Goal: Task Accomplishment & Management: Manage account settings

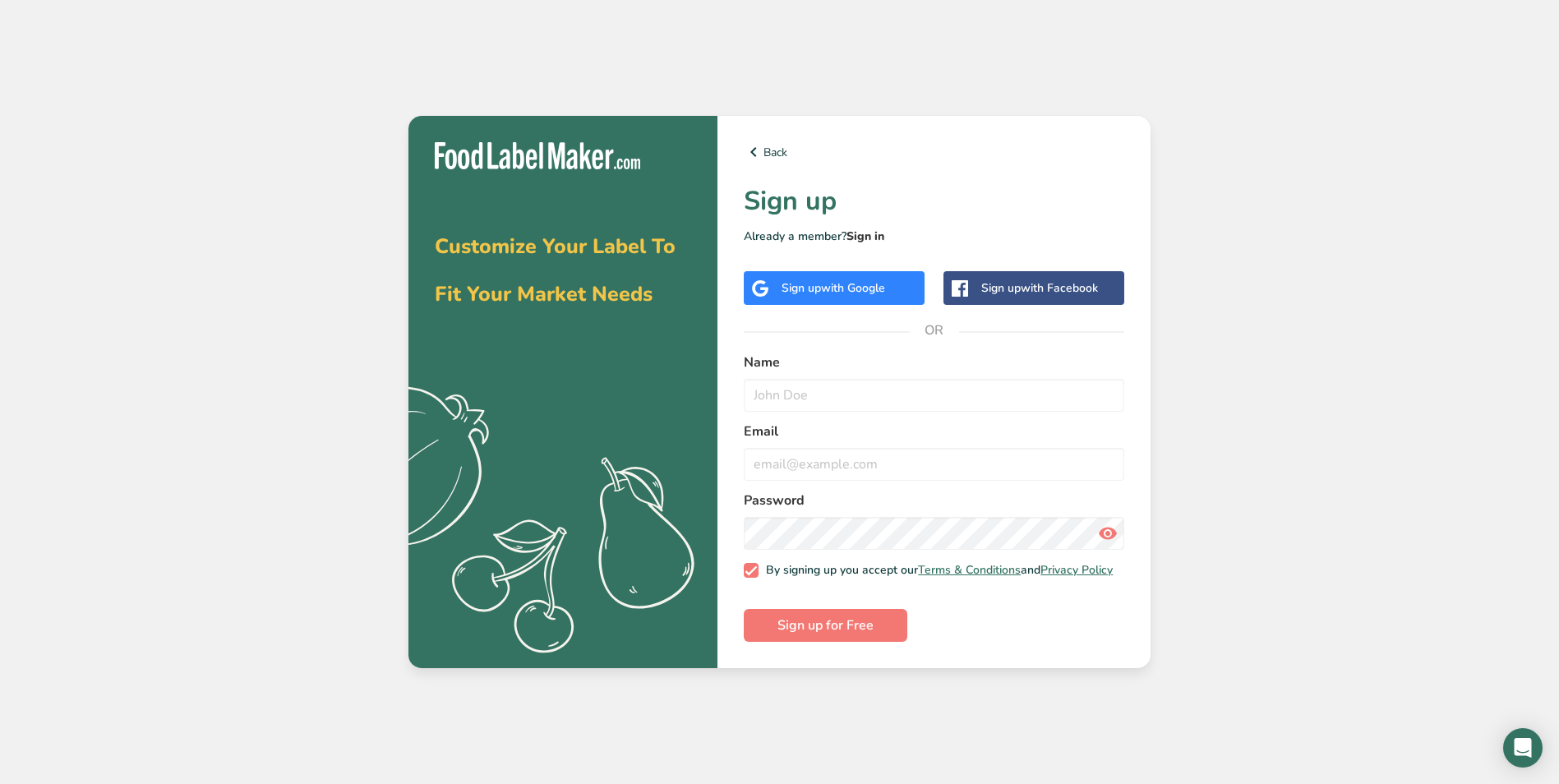
click at [881, 234] on link "Sign in" at bounding box center [865, 236] width 38 height 15
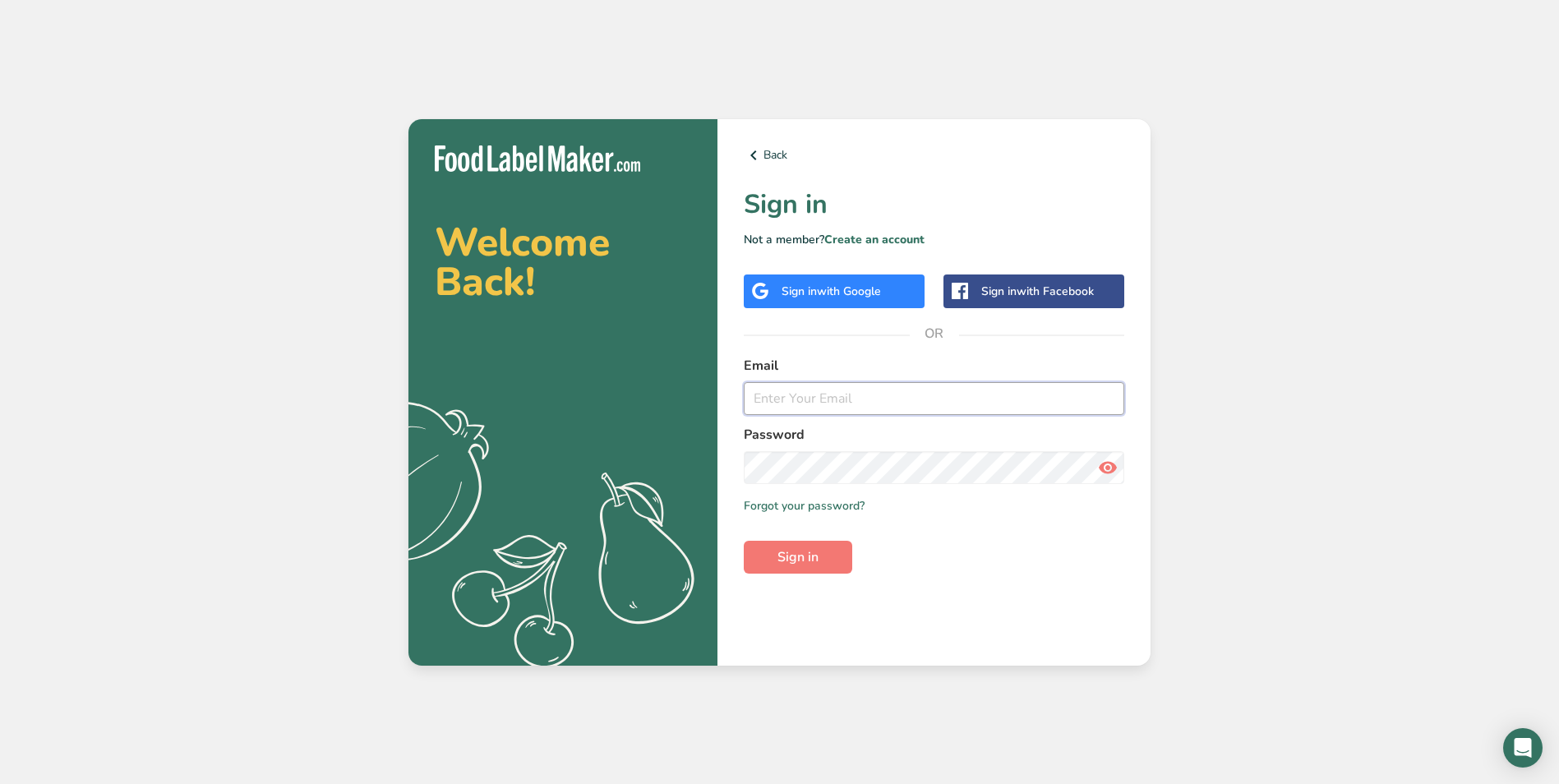
type input "[EMAIL_ADDRESS][DOMAIN_NAME]"
click at [818, 563] on span "Sign in" at bounding box center [798, 557] width 41 height 19
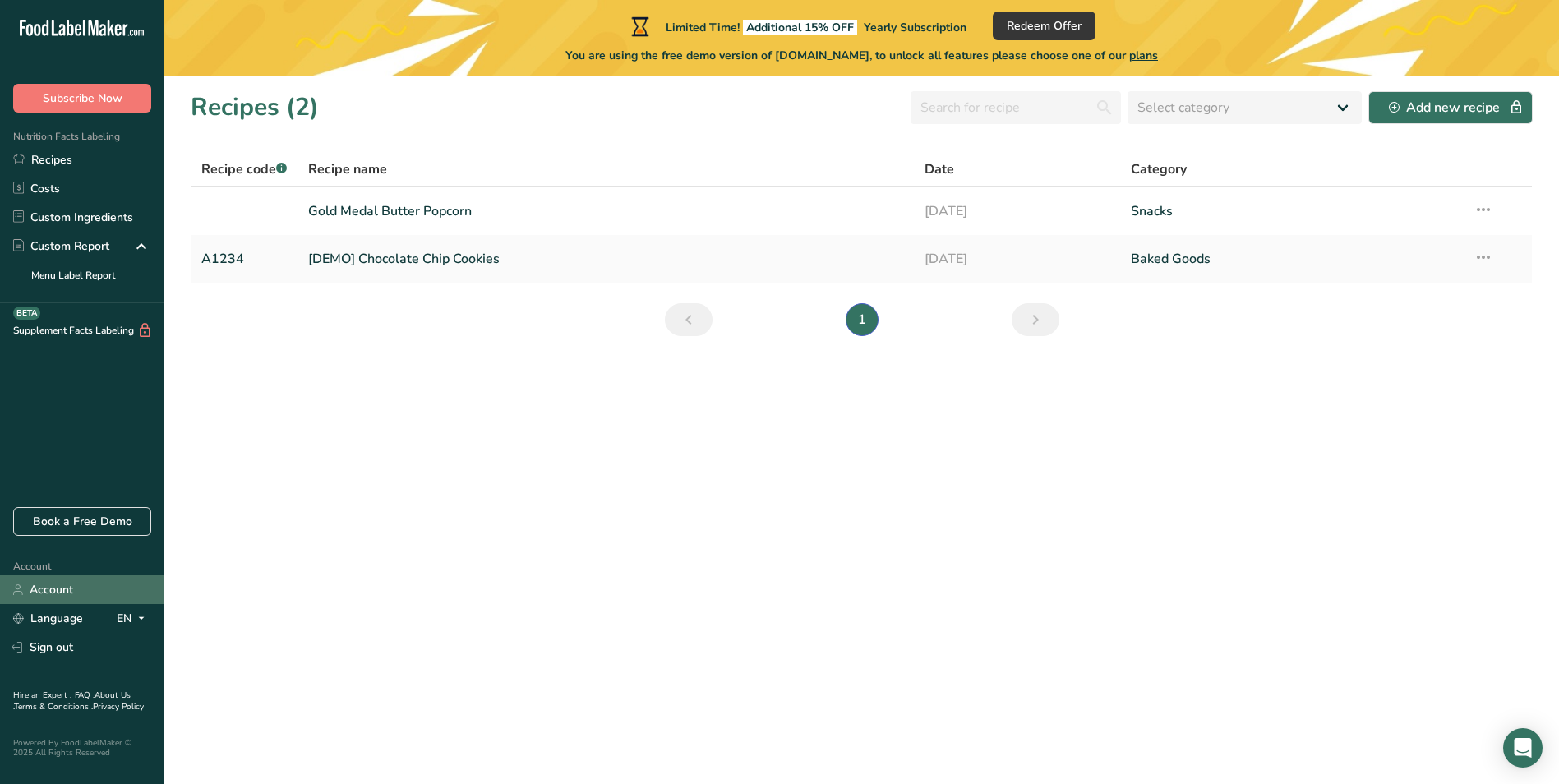
click at [48, 594] on link "Account" at bounding box center [82, 590] width 164 height 29
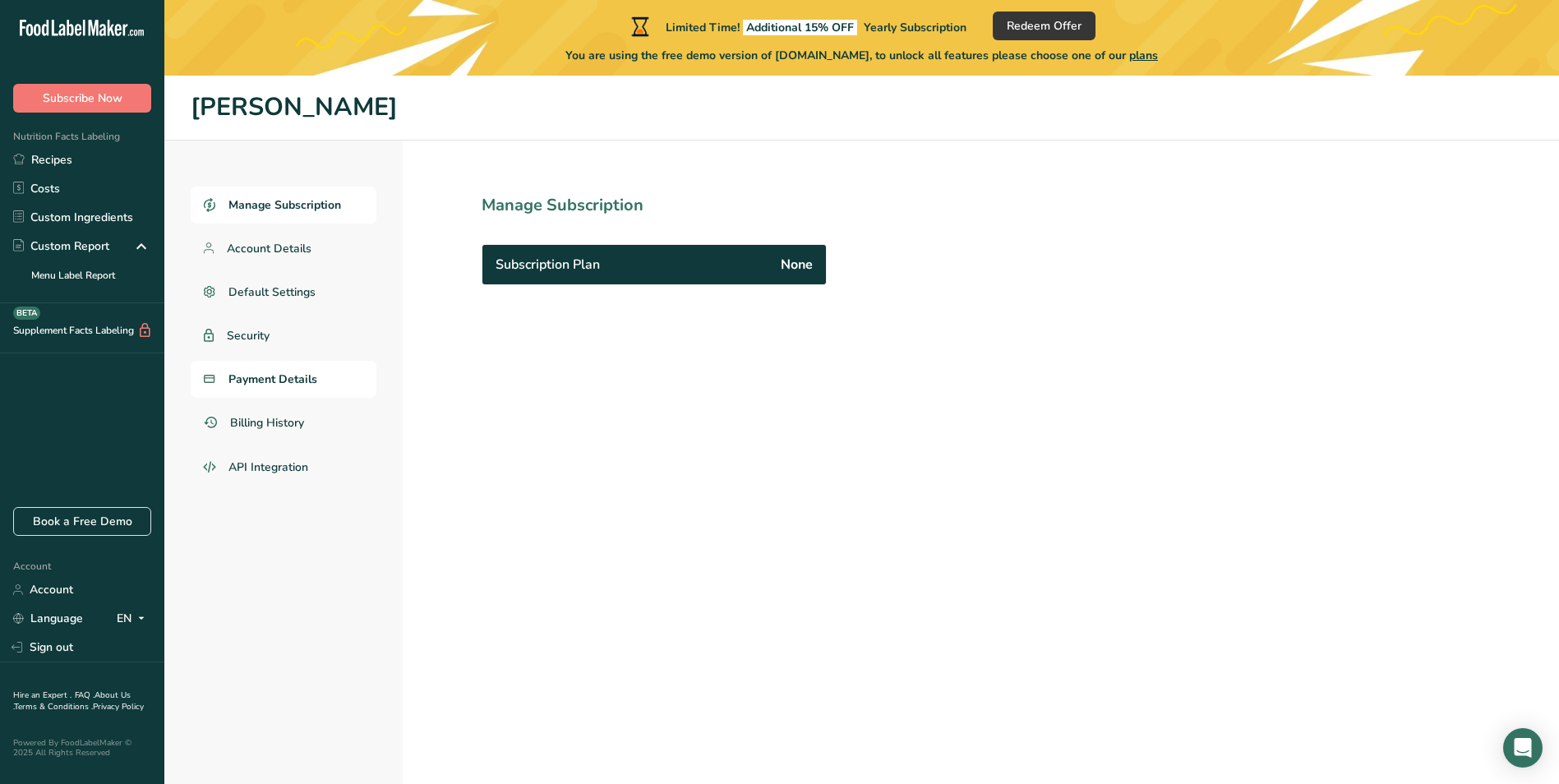
click at [271, 373] on span "Payment Details" at bounding box center [273, 379] width 89 height 17
